Goal: Task Accomplishment & Management: Manage account settings

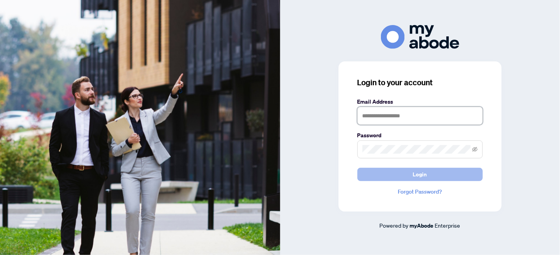
type input "**********"
click at [422, 175] on span "Login" at bounding box center [420, 174] width 14 height 13
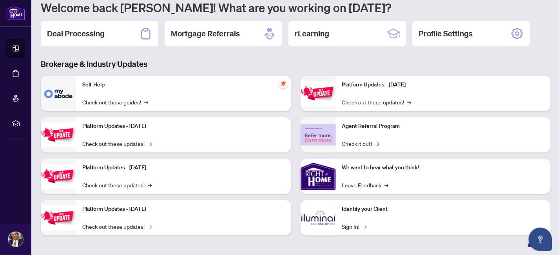
scroll to position [78, 0]
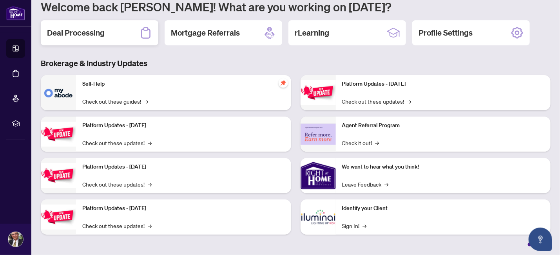
click at [96, 29] on h2 "Deal Processing" at bounding box center [76, 32] width 58 height 11
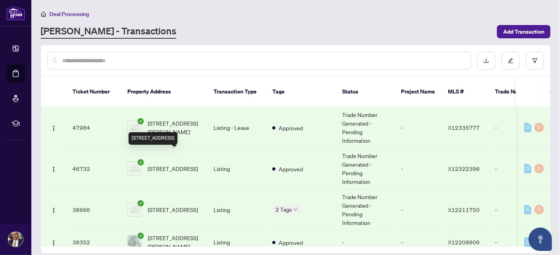
click at [170, 165] on span "[STREET_ADDRESS]" at bounding box center [173, 169] width 50 height 9
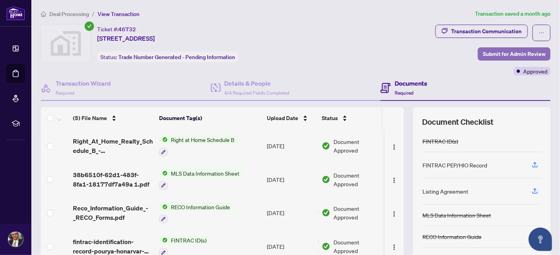
click at [505, 50] on span "Submit for Admin Review" at bounding box center [514, 54] width 63 height 13
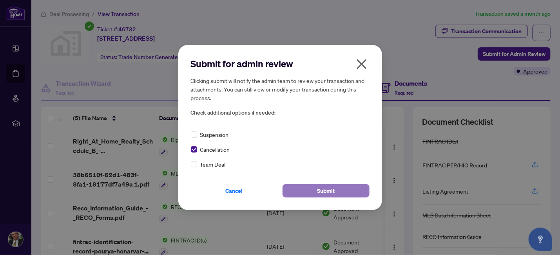
click at [326, 194] on span "Submit" at bounding box center [326, 191] width 18 height 13
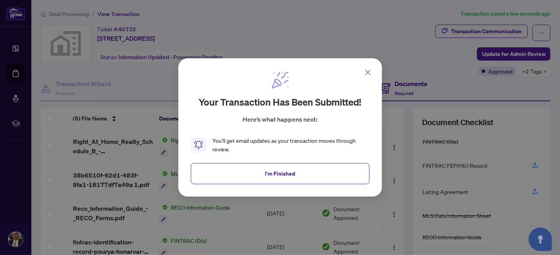
click at [367, 71] on icon at bounding box center [367, 72] width 9 height 9
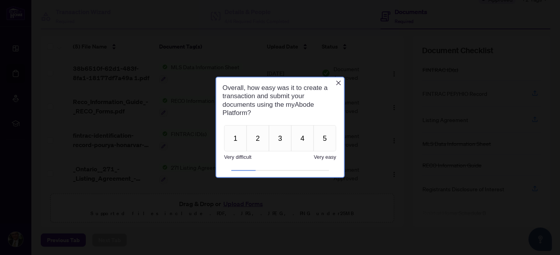
click at [340, 83] on icon "Close button" at bounding box center [338, 83] width 6 height 6
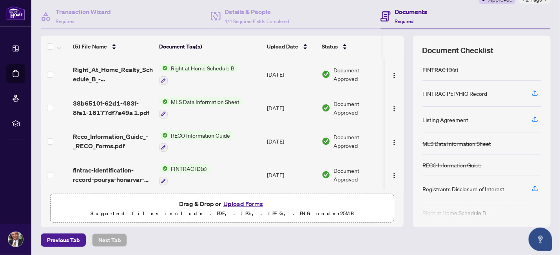
click at [241, 204] on button "Upload Forms" at bounding box center [243, 204] width 44 height 10
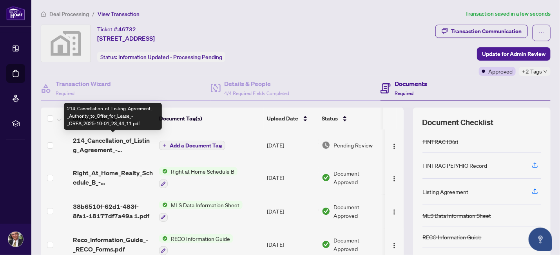
click at [123, 138] on span "214_Cancellation_of_Listing_Agreement_-_Authority_to_Offer_for_Lease_-_OREA_202…" at bounding box center [113, 145] width 80 height 19
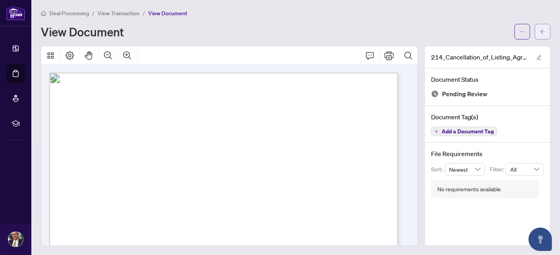
click at [540, 30] on icon "arrow-left" at bounding box center [542, 31] width 5 height 5
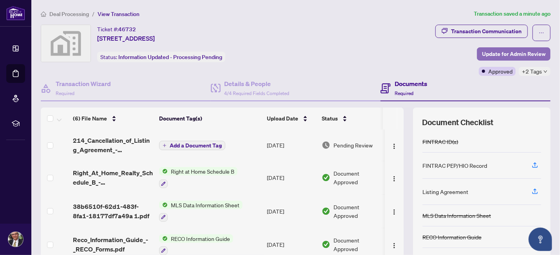
click at [505, 51] on span "Update for Admin Review" at bounding box center [513, 54] width 63 height 13
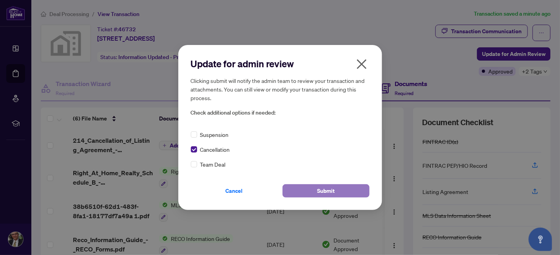
click at [328, 192] on span "Submit" at bounding box center [326, 191] width 18 height 13
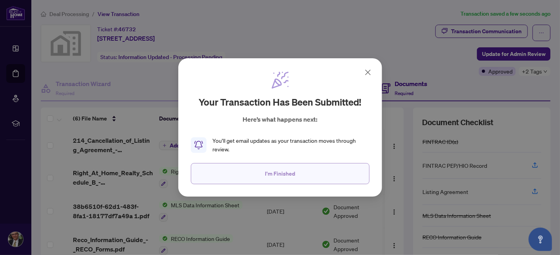
click at [287, 176] on span "I'm Finished" at bounding box center [280, 174] width 30 height 13
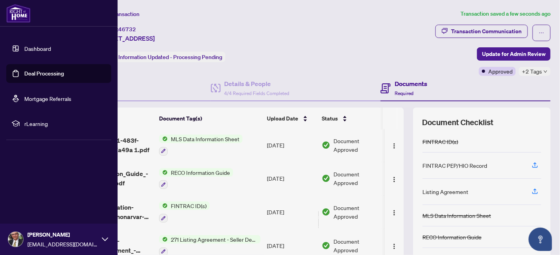
click at [24, 73] on link "Deal Processing" at bounding box center [44, 73] width 40 height 7
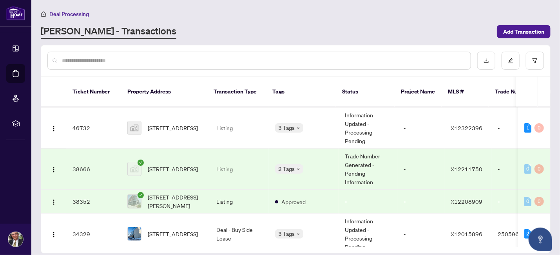
scroll to position [41, 0]
click at [175, 165] on span "[STREET_ADDRESS]" at bounding box center [173, 169] width 50 height 9
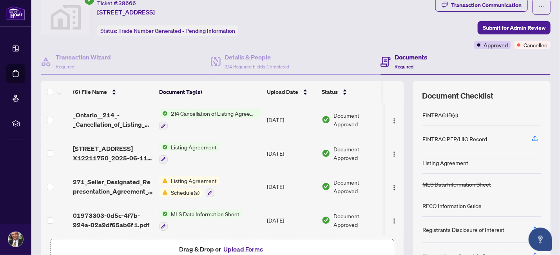
scroll to position [41, 0]
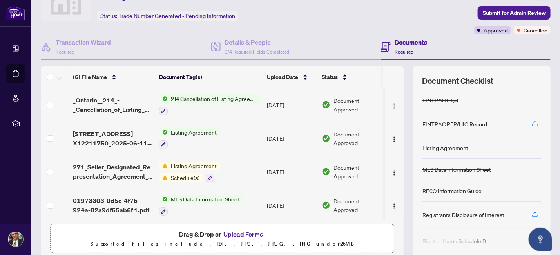
click at [201, 97] on span "214 Cancellation of Listing Agreement - Authority to Offer for Lease" at bounding box center [214, 98] width 93 height 9
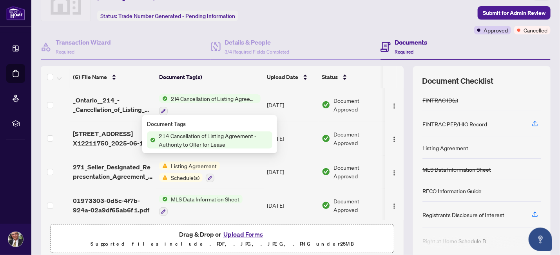
click at [202, 98] on span "214 Cancellation of Listing Agreement - Authority to Offer for Lease" at bounding box center [214, 98] width 93 height 9
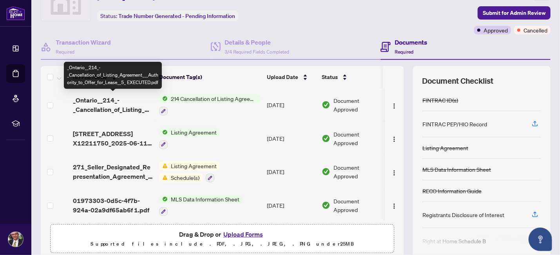
click at [109, 100] on span "_Ontario__214_-_Cancellation_of_Listing_Agreement___Authority_to_Offer_for_Leas…" at bounding box center [113, 105] width 80 height 19
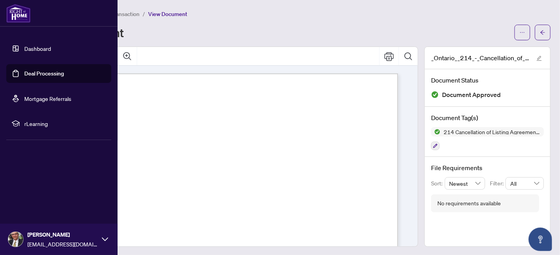
click at [24, 72] on link "Deal Processing" at bounding box center [44, 73] width 40 height 7
